Goal: Transaction & Acquisition: Book appointment/travel/reservation

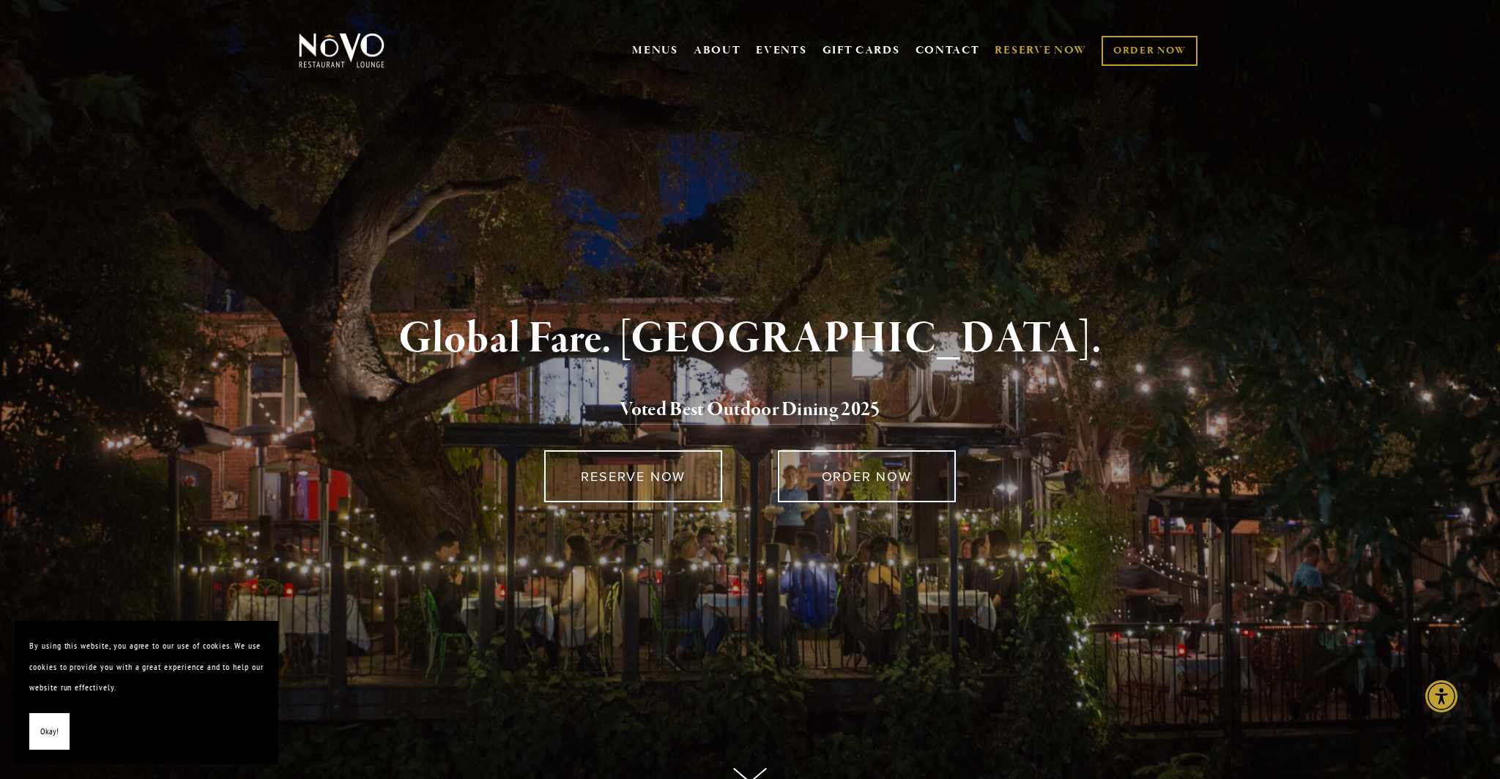
click at [1027, 48] on link "RESERVE NOW" at bounding box center [1041, 51] width 92 height 28
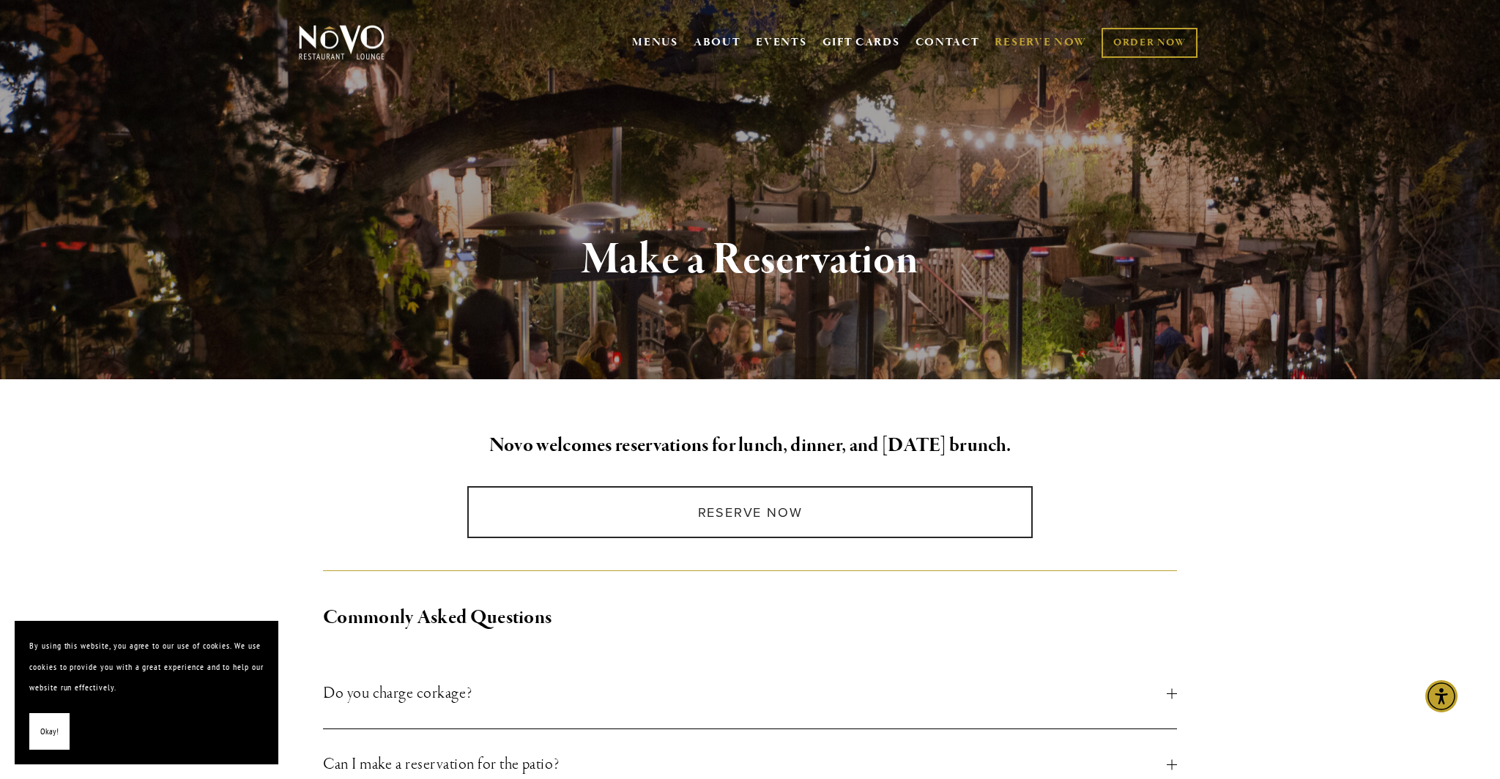
scroll to position [10, 0]
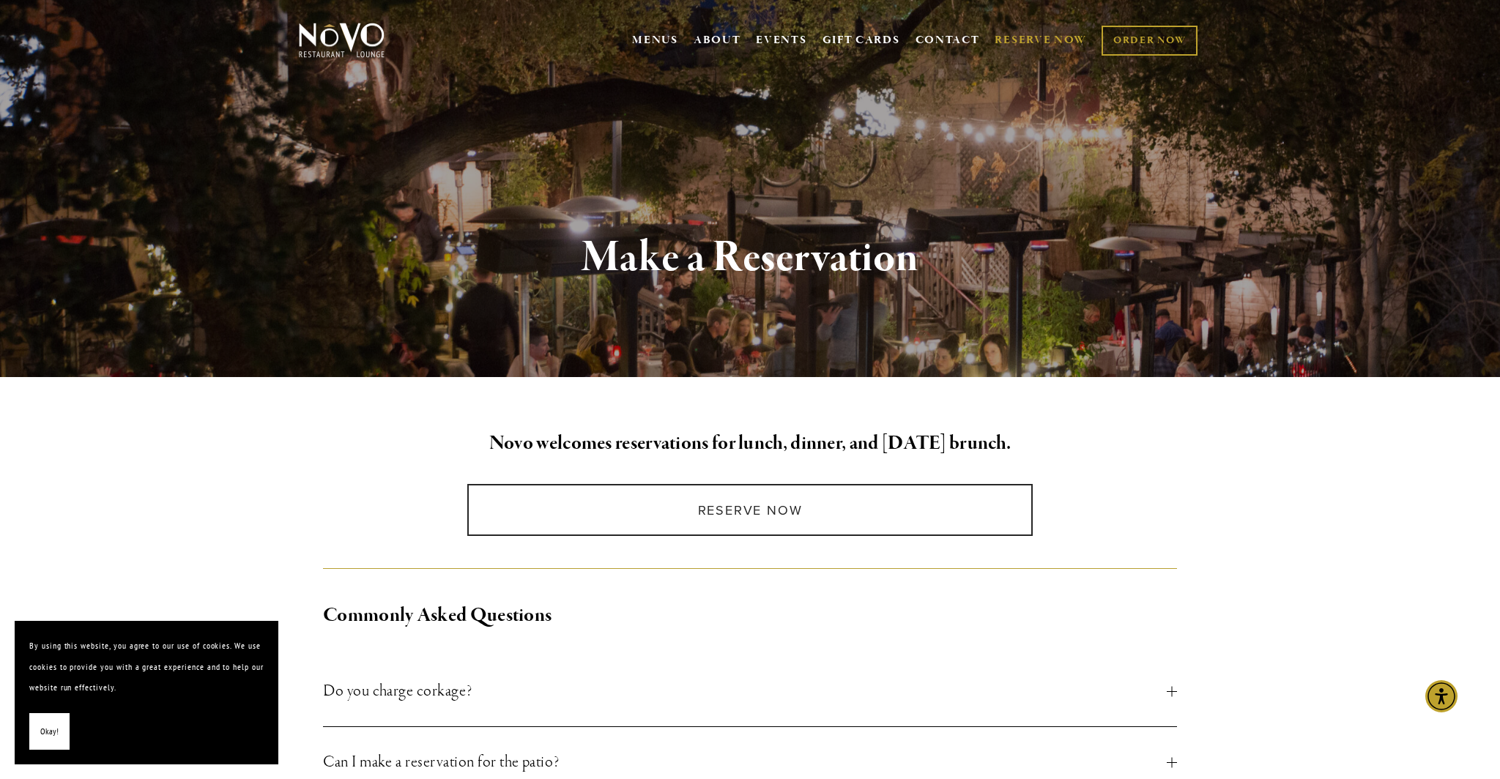
click at [44, 733] on span "Okay!" at bounding box center [49, 732] width 18 height 21
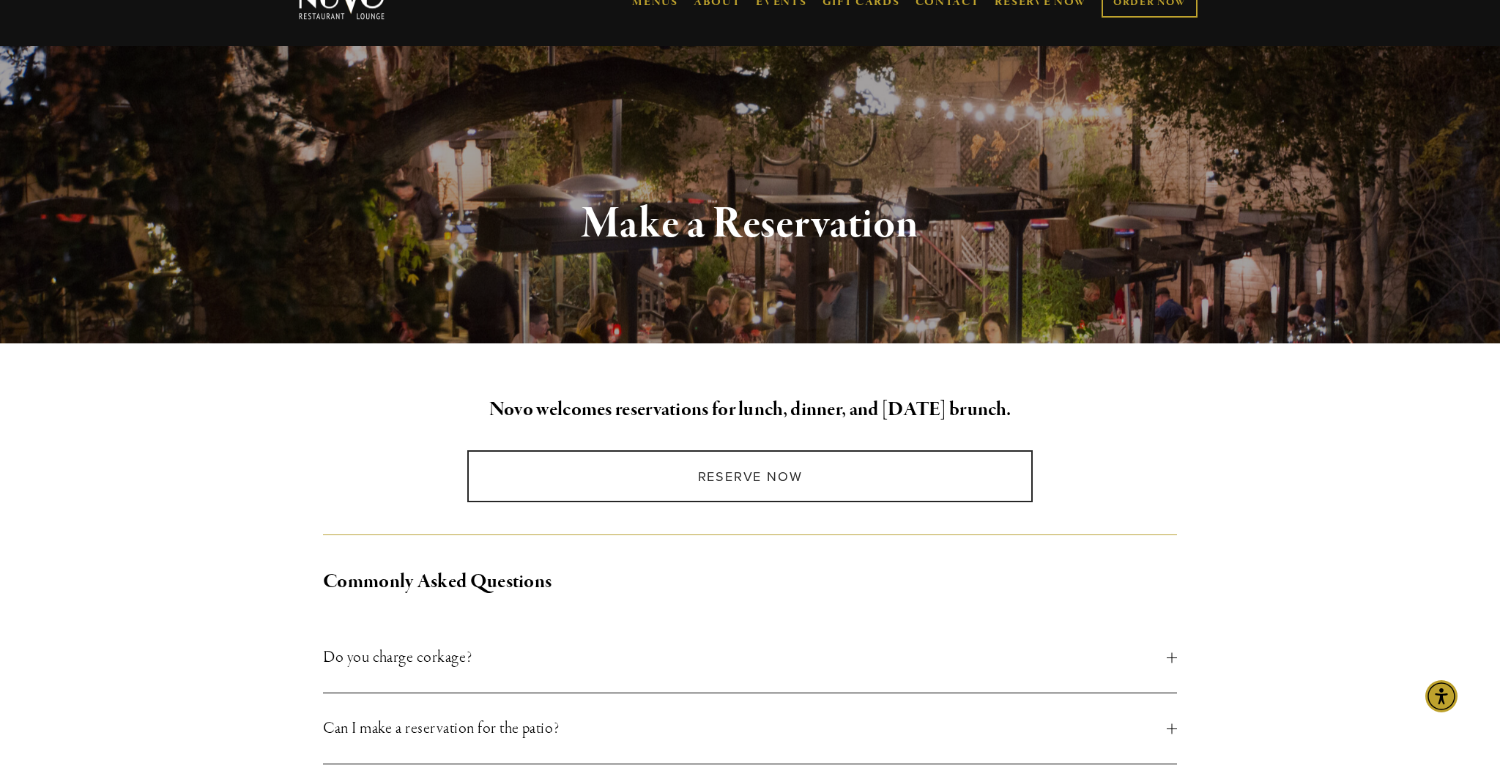
scroll to position [40, 0]
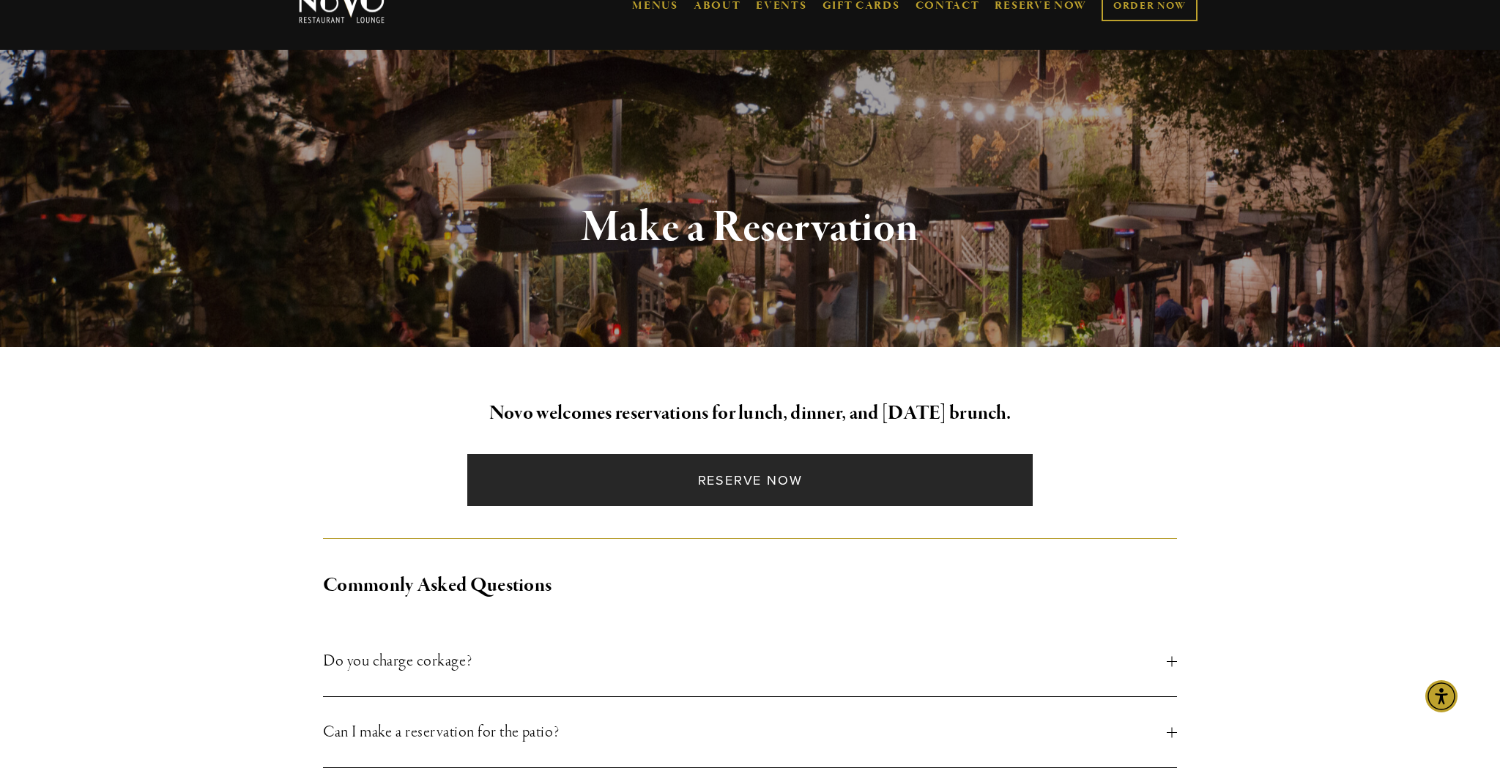
click at [776, 480] on link "Reserve Now" at bounding box center [749, 480] width 565 height 52
